Goal: Transaction & Acquisition: Download file/media

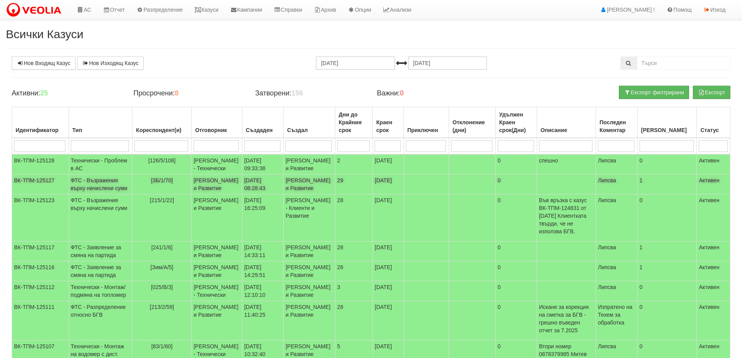
click at [197, 194] on td "Константина Иванова - Клиенти и Развитие" at bounding box center [216, 184] width 51 height 20
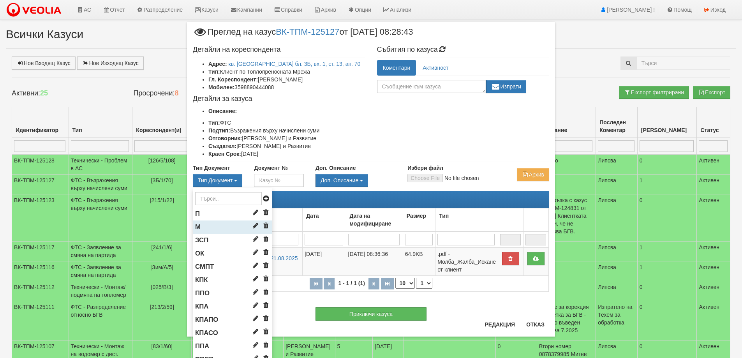
click at [210, 227] on li "М" at bounding box center [232, 226] width 79 height 13
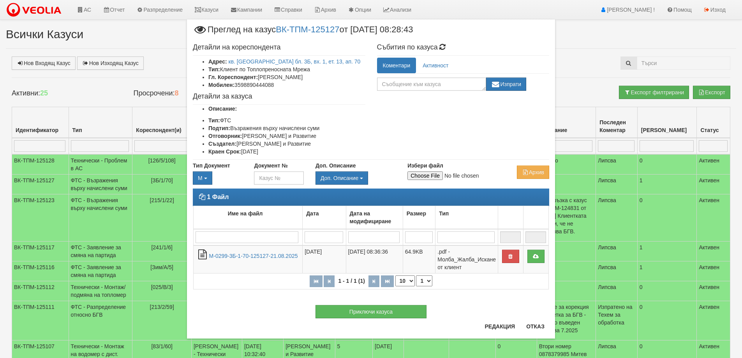
type input "C:\fakepath\DOC166.pdf"
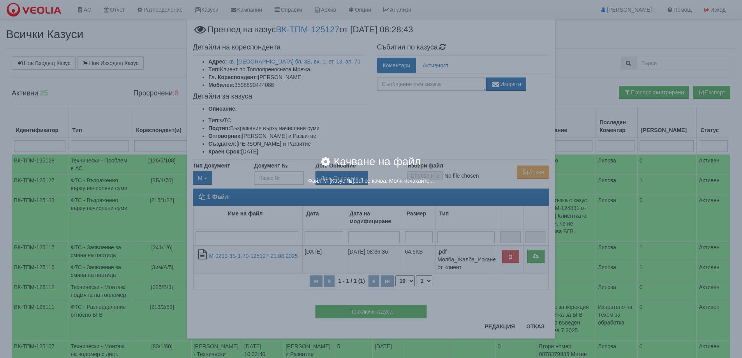
click at [429, 173] on body "АС Отчет Настройки Период Глобални Параметри Сваляне Отчетни Карти Нулиране УДР" at bounding box center [371, 294] width 742 height 588
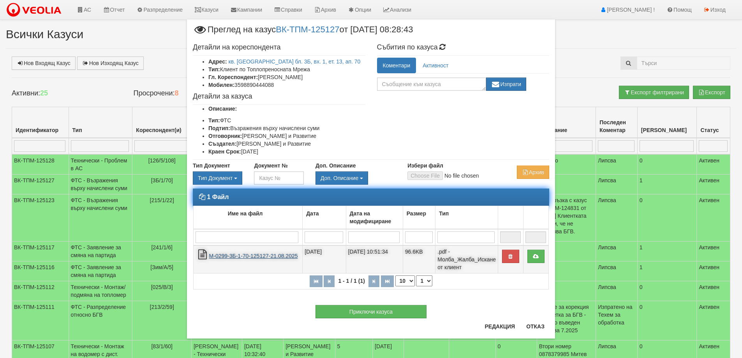
click at [244, 257] on link "М-0299-3Б-1-70-125127-21.08.2025" at bounding box center [253, 256] width 89 height 6
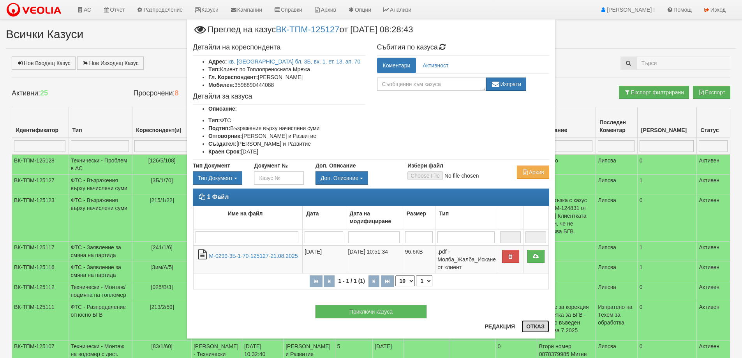
click at [541, 326] on button "Отказ" at bounding box center [535, 326] width 28 height 12
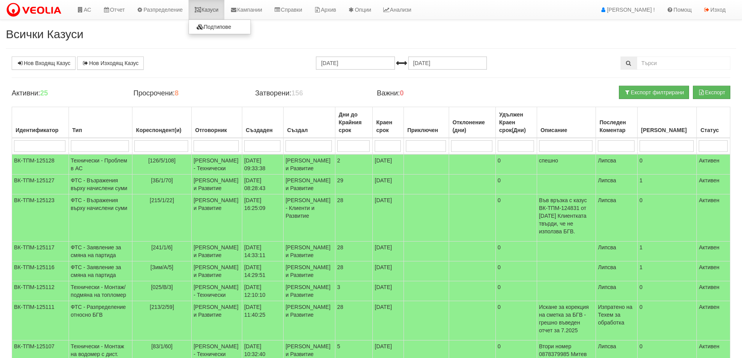
click at [208, 9] on link "Казуси" at bounding box center [207, 9] width 36 height 19
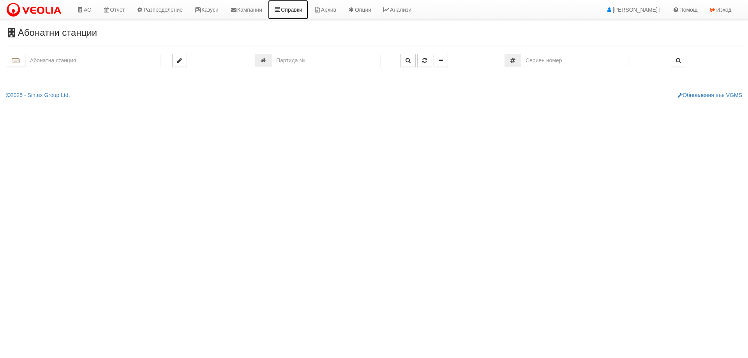
click at [302, 7] on link "Справки" at bounding box center [288, 9] width 40 height 19
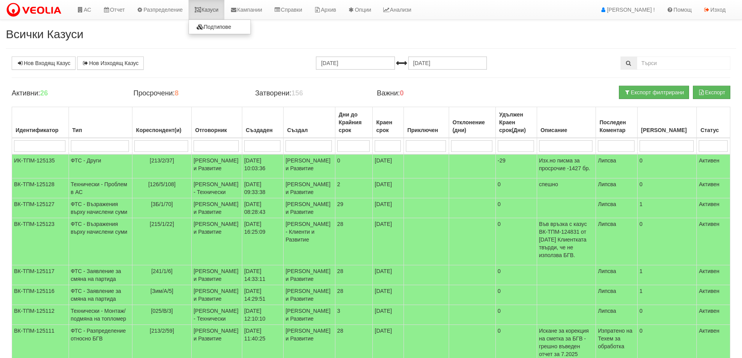
click at [213, 4] on link "Казуси" at bounding box center [207, 9] width 36 height 19
click at [81, 8] on icon at bounding box center [80, 9] width 7 height 5
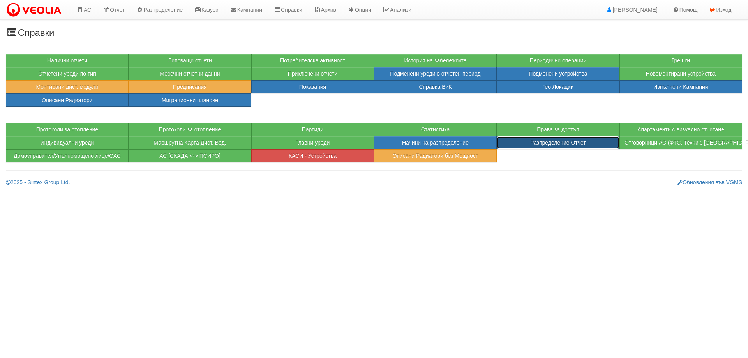
click at [551, 141] on button "Разпределение Отчет" at bounding box center [558, 142] width 123 height 13
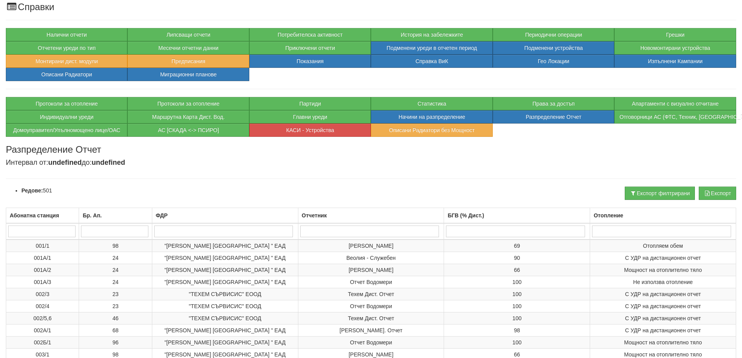
scroll to position [39, 0]
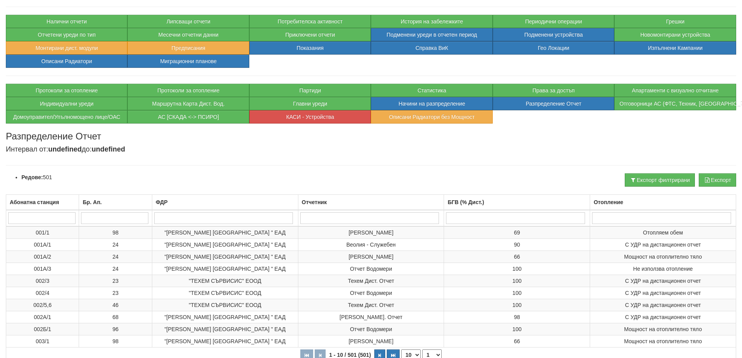
click at [657, 221] on input "search" at bounding box center [661, 218] width 139 height 12
type input "с удр на виз"
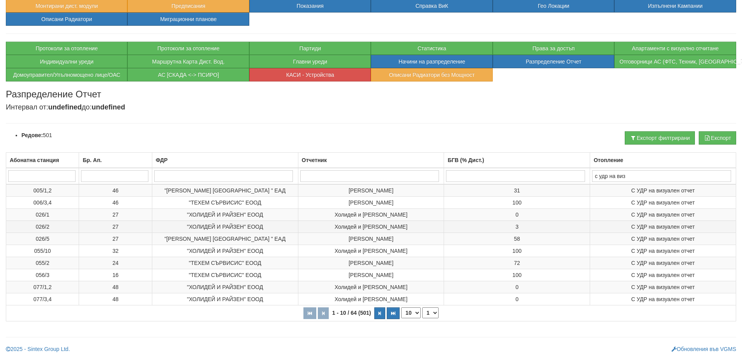
scroll to position [82, 0]
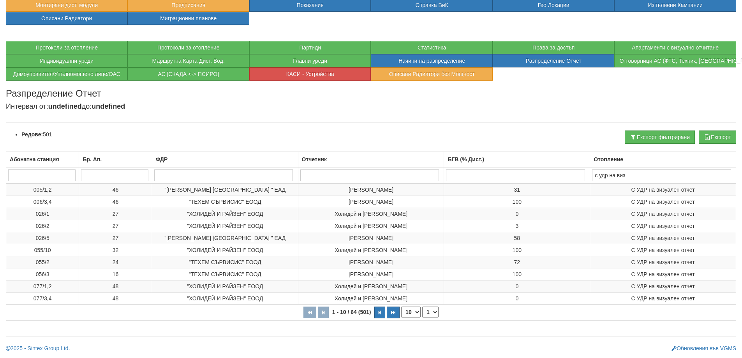
type input "с удр на виз"
click at [415, 313] on select "10 20 30 40" at bounding box center [410, 312] width 19 height 11
select select "40"
click at [401, 317] on select "10 20 30 40" at bounding box center [410, 312] width 19 height 11
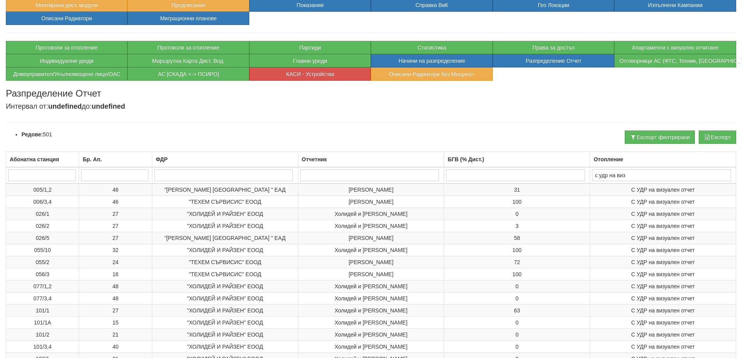
click at [395, 170] on input "search" at bounding box center [369, 175] width 139 height 12
click at [228, 178] on input "search" at bounding box center [223, 175] width 139 height 12
type input "ве"
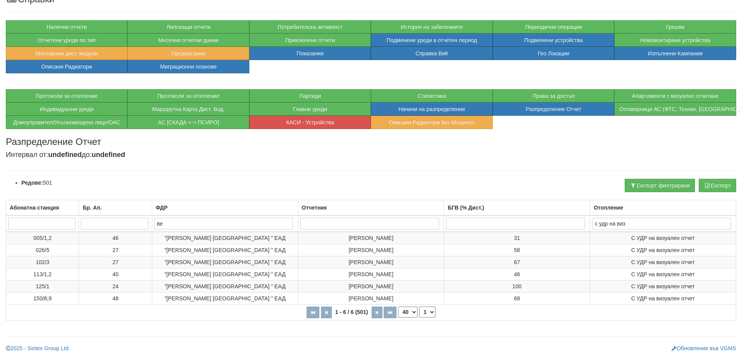
scroll to position [33, 0]
type input "в"
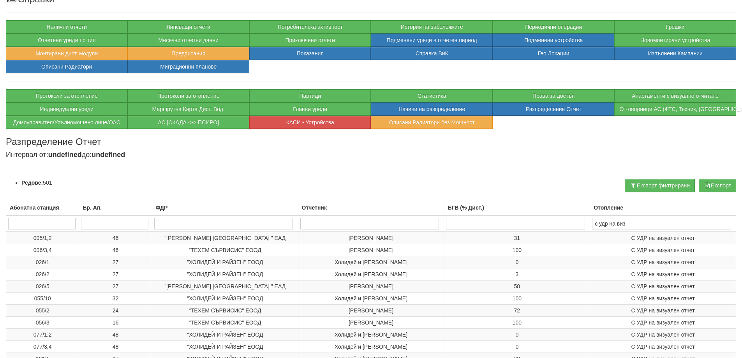
scroll to position [82, 0]
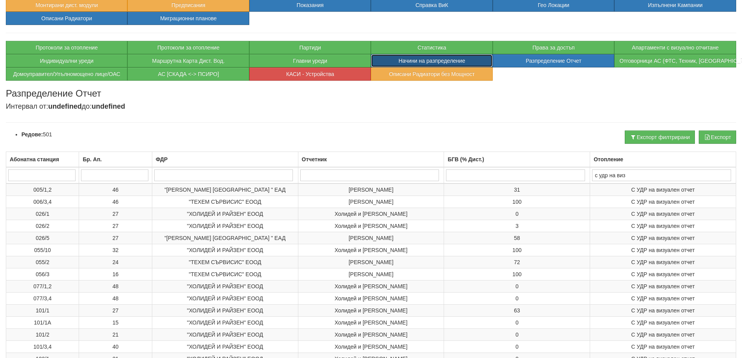
click at [479, 62] on button "Начини на разпределение" at bounding box center [432, 60] width 122 height 13
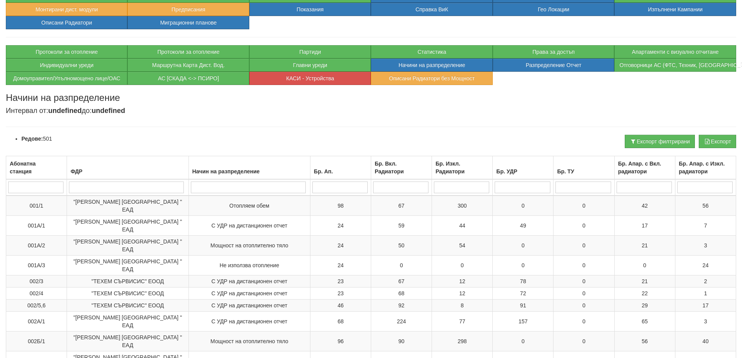
scroll to position [78, 0]
click at [723, 141] on button "Експорт" at bounding box center [717, 140] width 37 height 13
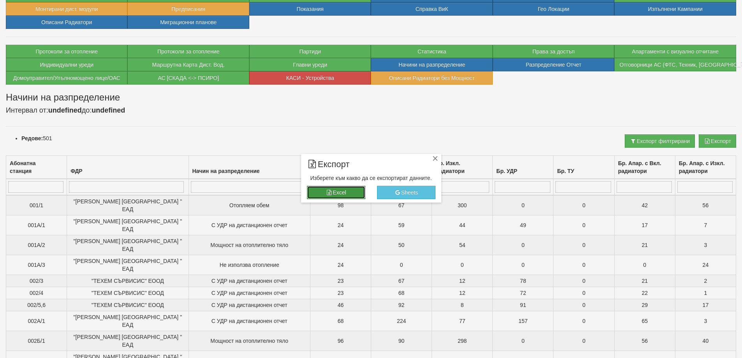
click at [329, 190] on icon "button" at bounding box center [329, 192] width 7 height 5
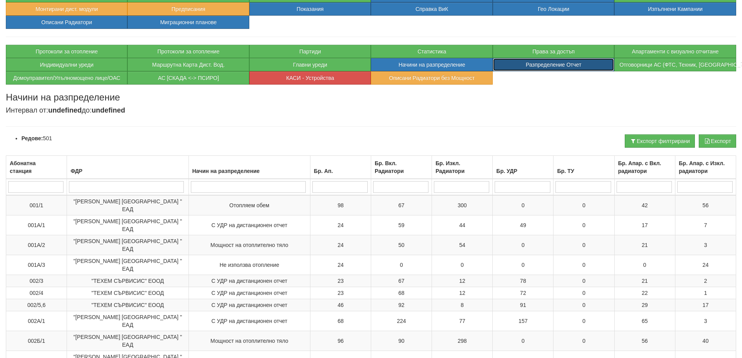
click at [519, 66] on button "Разпределение Отчет" at bounding box center [554, 64] width 122 height 13
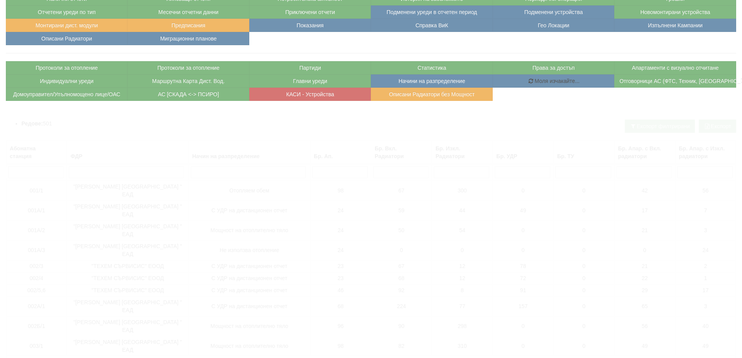
scroll to position [0, 0]
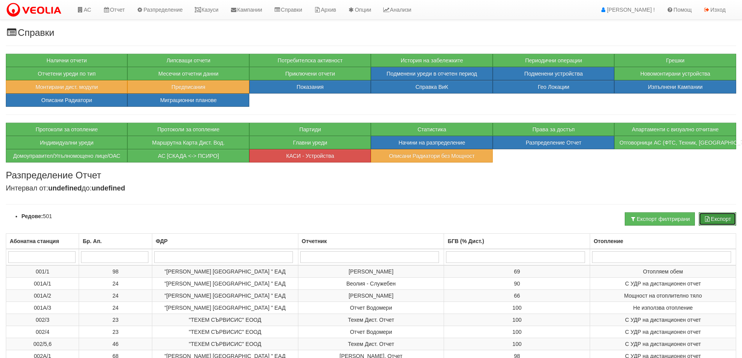
click at [709, 214] on button "Експорт" at bounding box center [717, 218] width 37 height 13
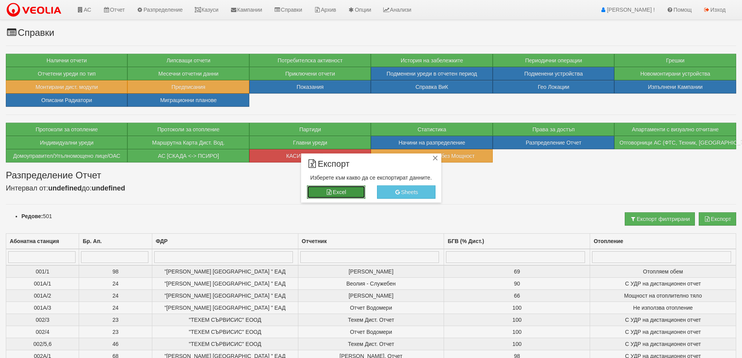
click at [347, 196] on button "Excel" at bounding box center [336, 191] width 58 height 13
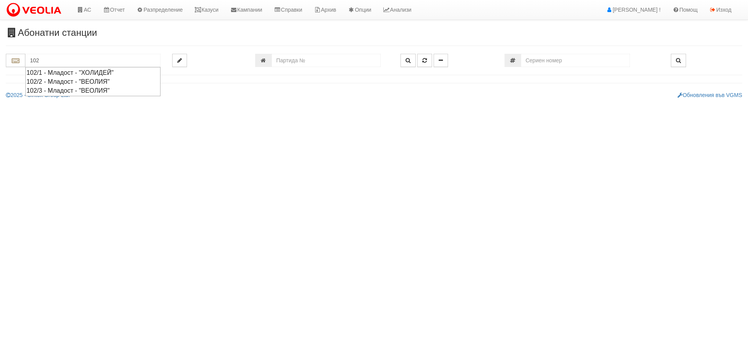
click at [51, 92] on div "102/3 - Младост - "ВЕОЛИЯ"" at bounding box center [92, 90] width 133 height 9
type input "102/3 - Младост - "ВЕОЛИЯ""
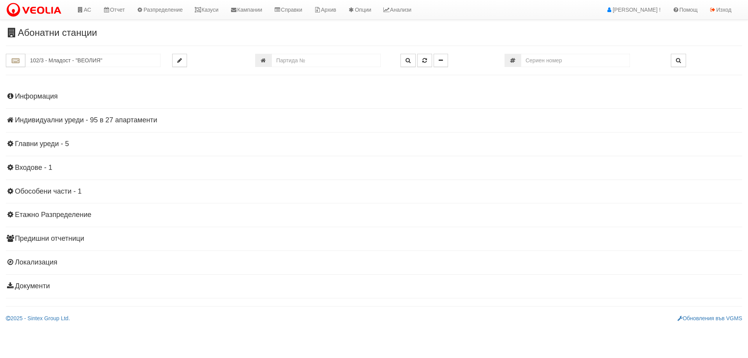
click at [53, 97] on h4 "Информация" at bounding box center [374, 97] width 736 height 8
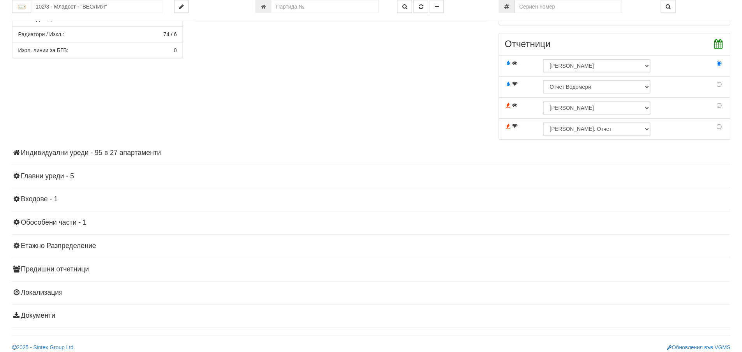
scroll to position [246, 0]
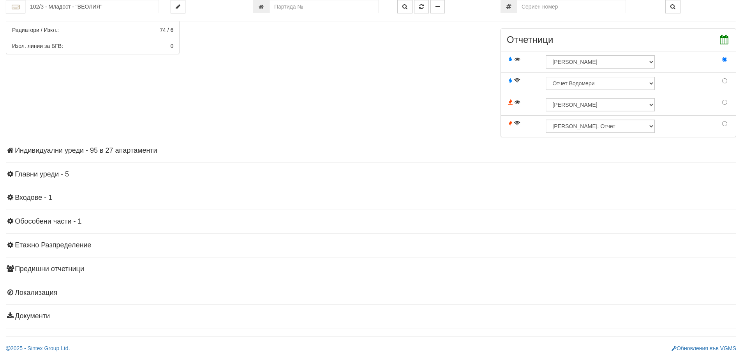
click at [104, 150] on h4 "Индивидуални уреди - 95 в 27 апартаменти" at bounding box center [371, 151] width 730 height 8
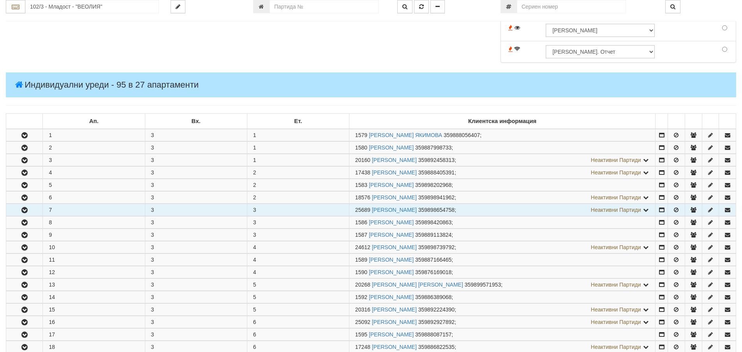
scroll to position [363, 0]
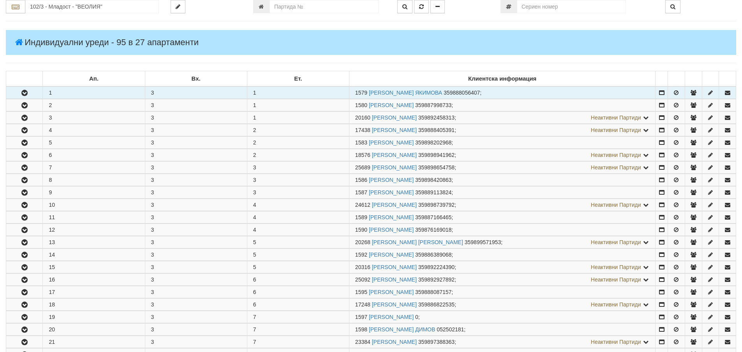
click at [21, 95] on icon "button" at bounding box center [24, 92] width 9 height 5
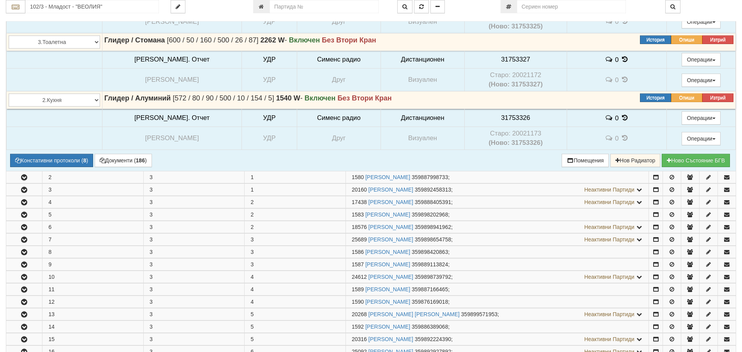
scroll to position [636, 0]
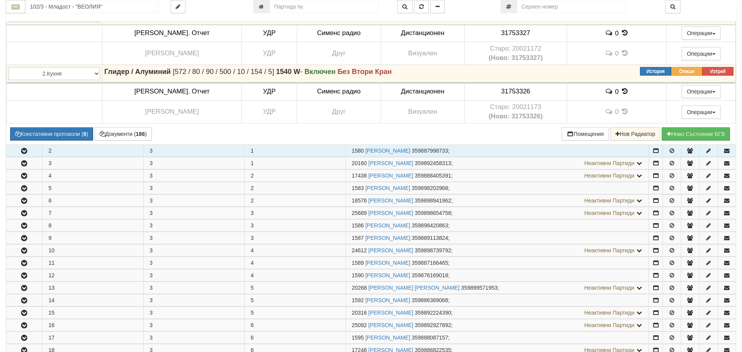
click at [28, 150] on icon "button" at bounding box center [23, 150] width 9 height 5
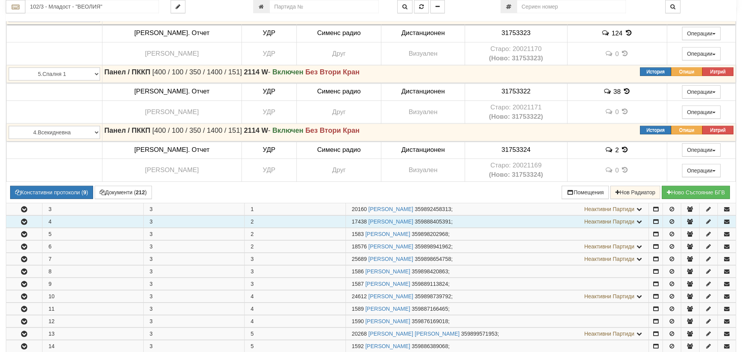
scroll to position [908, 0]
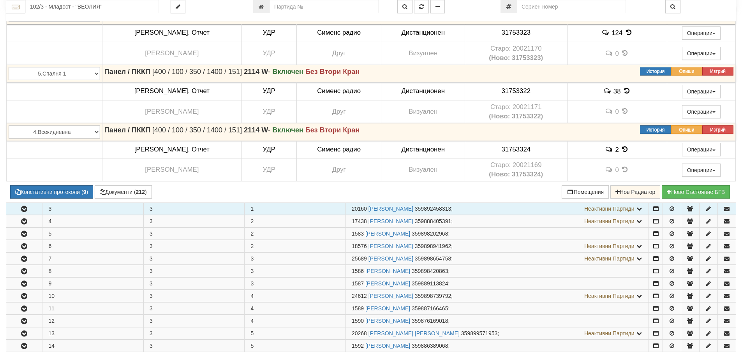
click at [37, 211] on button "button" at bounding box center [24, 209] width 36 height 12
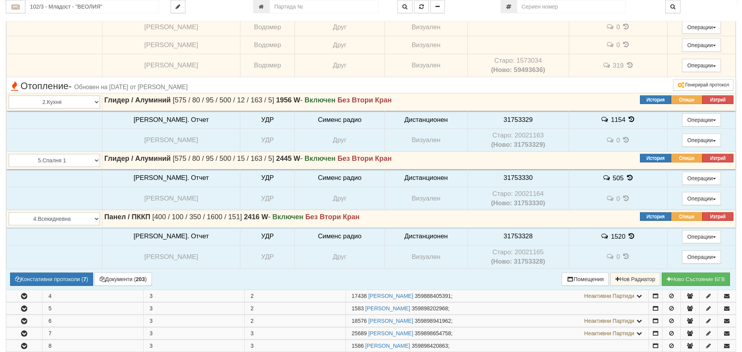
scroll to position [1259, 0]
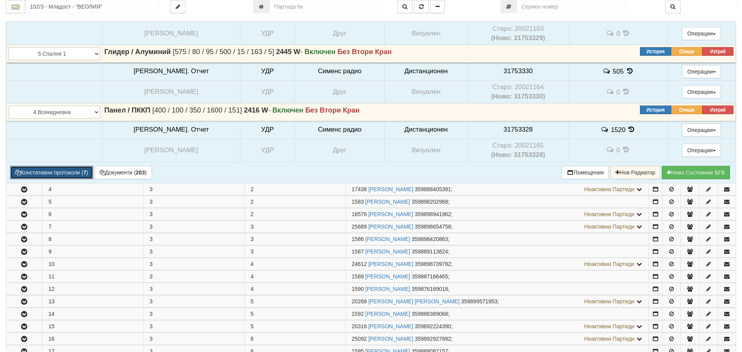
click at [78, 170] on button "Констативни протоколи ( 7 )" at bounding box center [51, 172] width 83 height 13
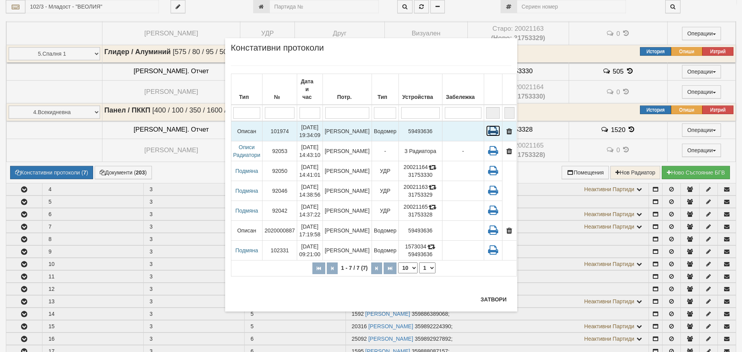
click at [486, 125] on icon at bounding box center [493, 130] width 14 height 11
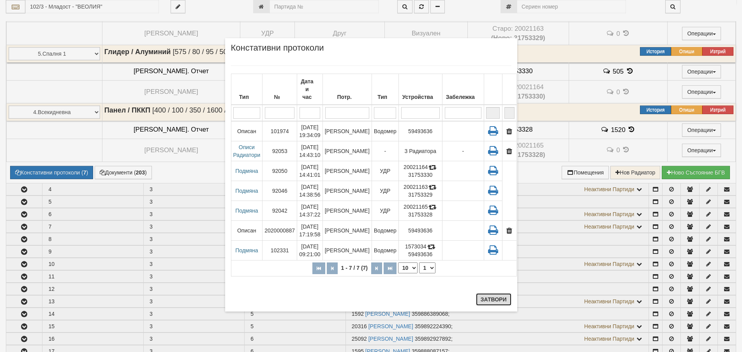
drag, startPoint x: 496, startPoint y: 301, endPoint x: 425, endPoint y: 279, distance: 74.6
click at [495, 299] on button "Затвори" at bounding box center [493, 299] width 35 height 12
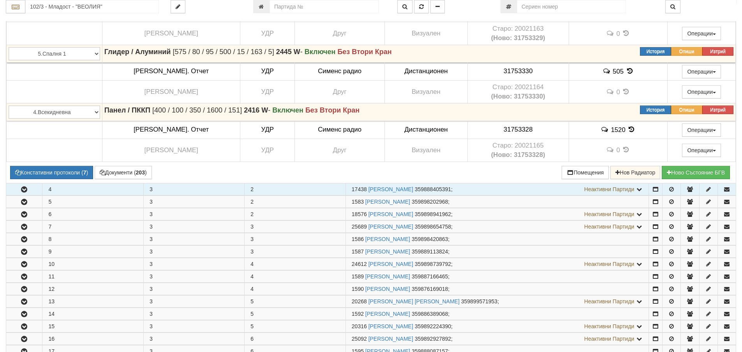
click at [25, 189] on icon "button" at bounding box center [23, 189] width 9 height 5
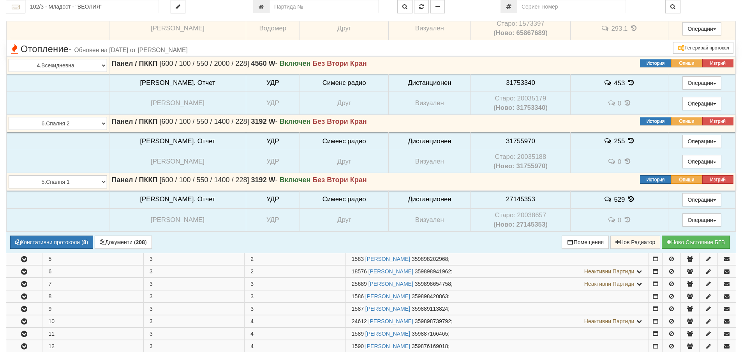
scroll to position [1531, 0]
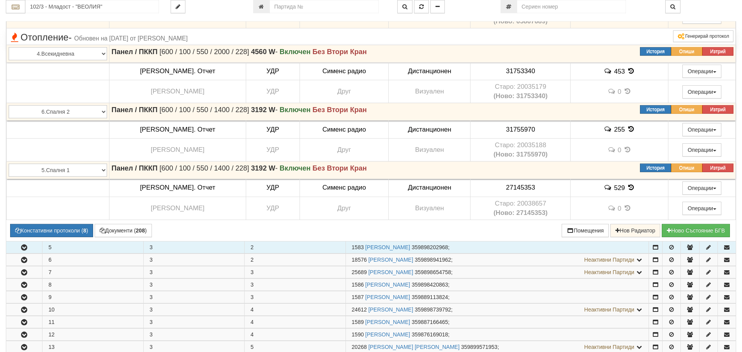
click at [17, 245] on button "button" at bounding box center [24, 247] width 36 height 12
